Goal: Browse casually: Explore the website without a specific task or goal

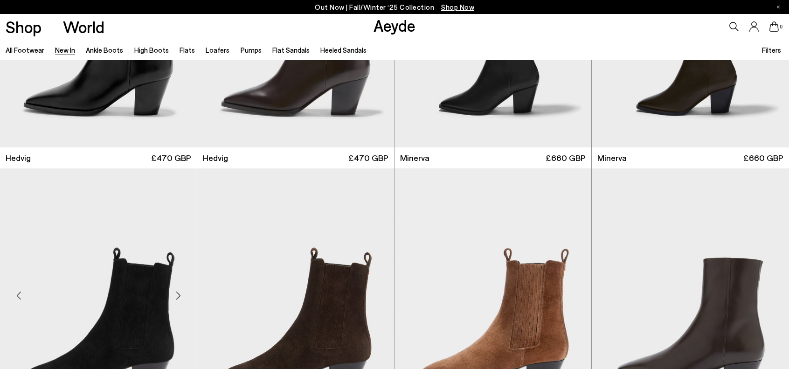
scroll to position [47, 0]
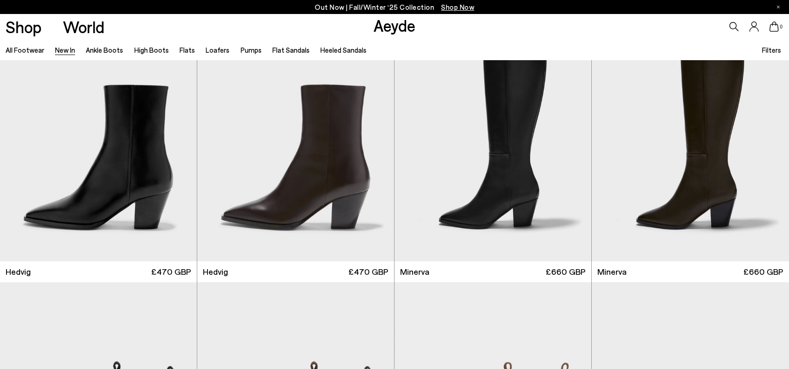
click at [767, 50] on span "Filters" at bounding box center [771, 50] width 19 height 8
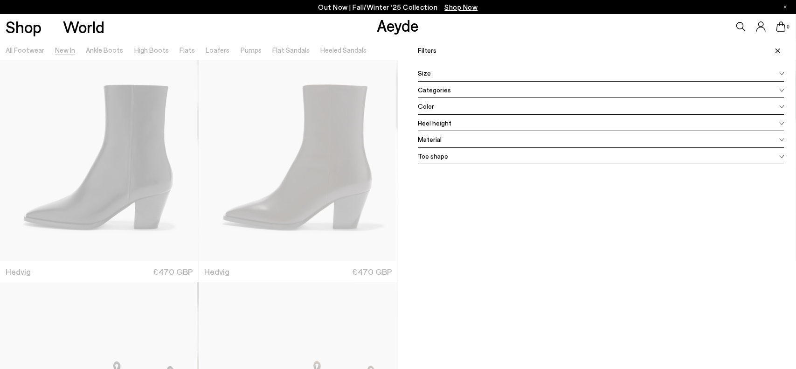
click at [776, 51] on icon at bounding box center [778, 51] width 5 height 5
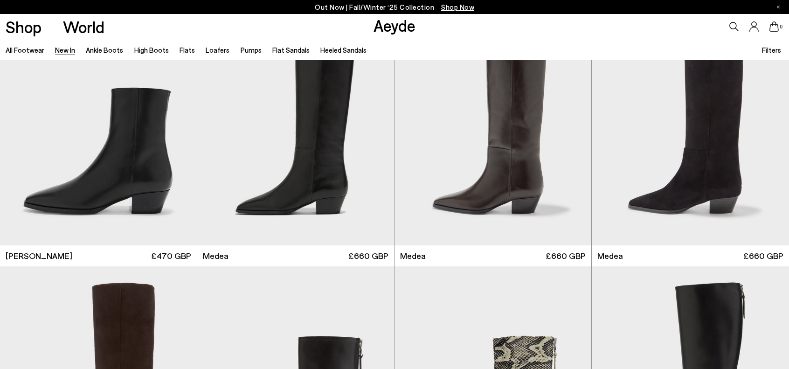
scroll to position [606, 0]
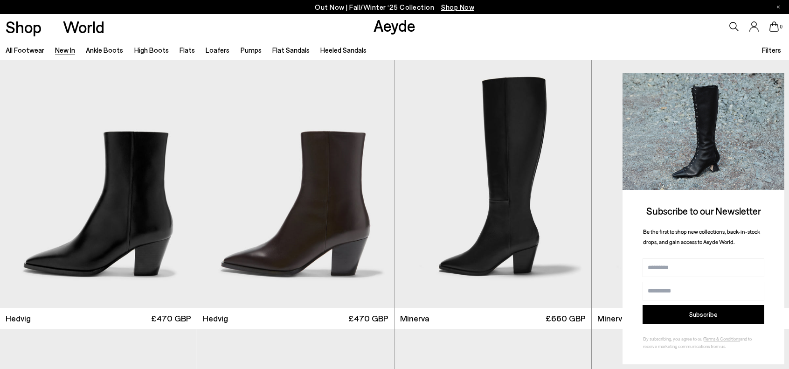
click at [775, 84] on icon at bounding box center [776, 82] width 12 height 12
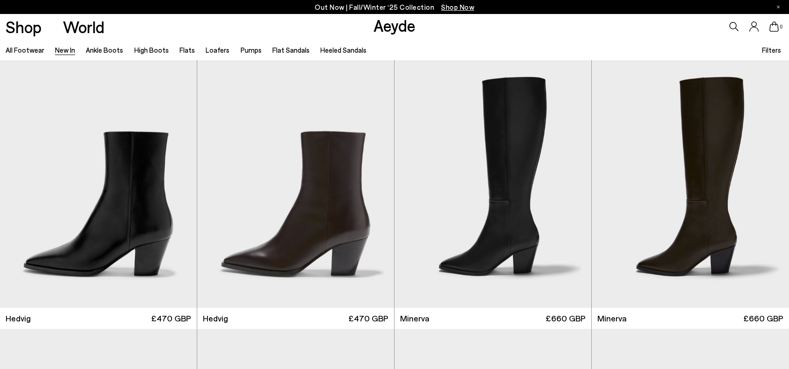
click at [495, 17] on div "Shop World Aeyde 0" at bounding box center [394, 26] width 789 height 25
click at [147, 22] on div "Shop World Aeyde 0" at bounding box center [394, 26] width 789 height 25
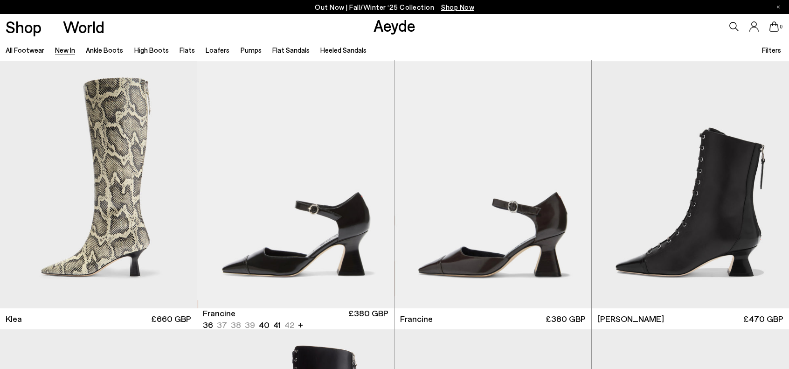
scroll to position [1071, 0]
